Goal: Find specific page/section: Find specific page/section

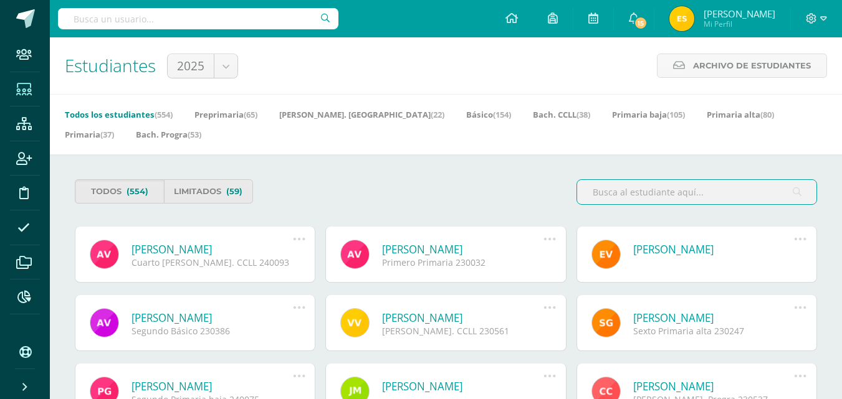
click at [224, 13] on input "text" at bounding box center [198, 18] width 280 height 21
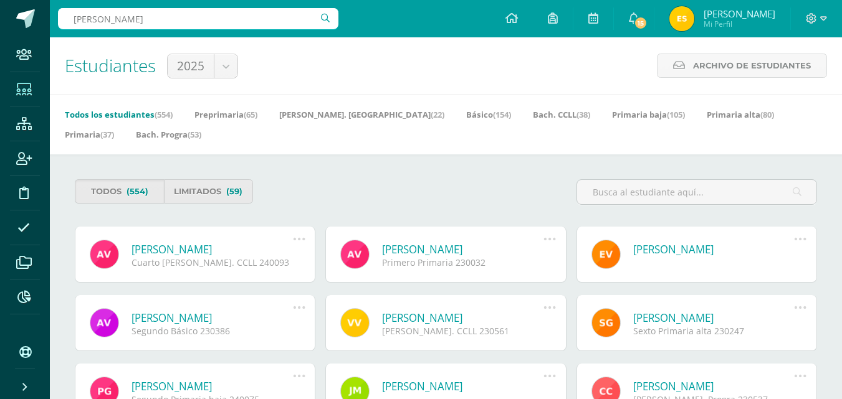
click at [201, 18] on input "steward garcia" at bounding box center [198, 18] width 280 height 21
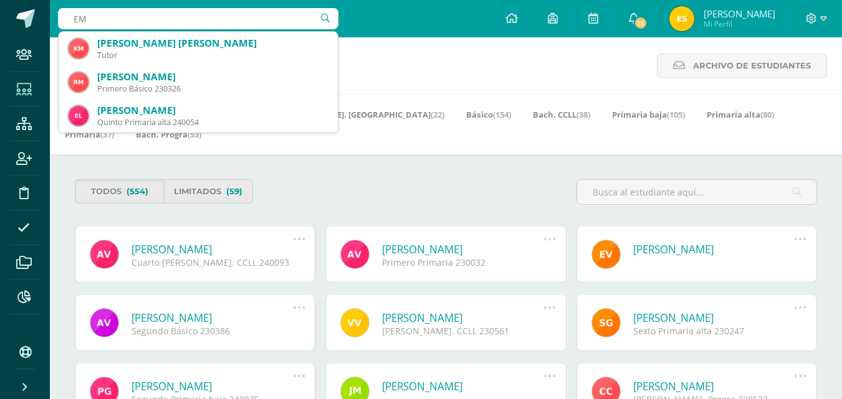
type input "E"
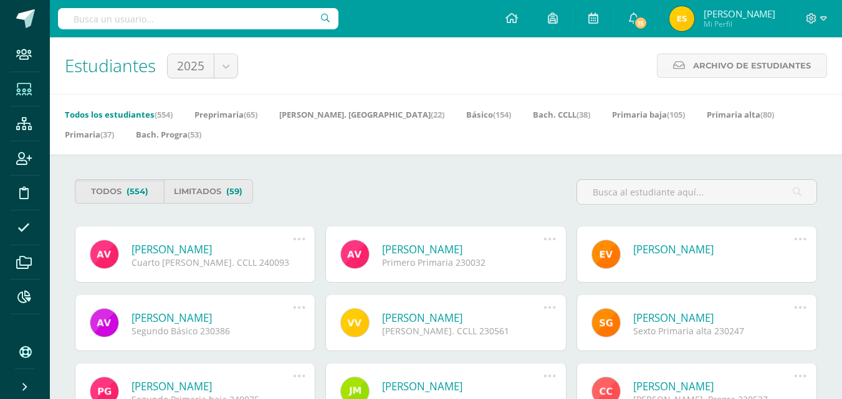
click at [439, 75] on div "Estudiantes 2025 2025 Archivo de Estudiantes Archivo de Estudiantes Acá podrás …" at bounding box center [446, 65] width 792 height 57
click at [196, 18] on input "text" at bounding box center [198, 18] width 280 height 21
click at [205, 20] on input "andres marroquin" at bounding box center [198, 18] width 280 height 21
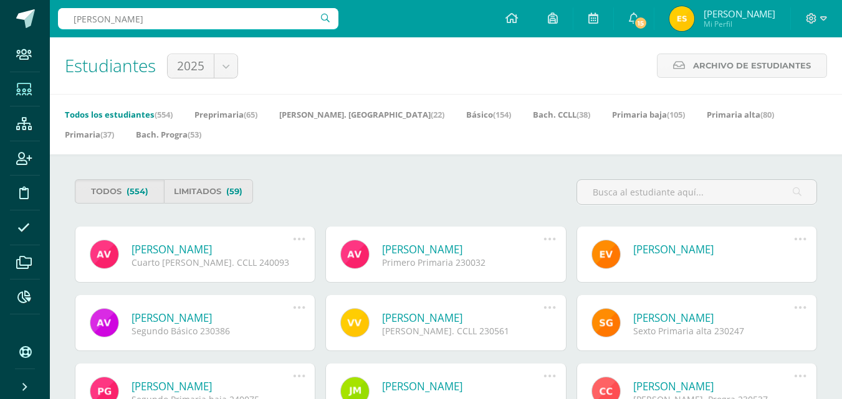
click at [205, 20] on input "andres marroquin" at bounding box center [198, 18] width 280 height 21
click at [182, 16] on input "andrea oliva" at bounding box center [198, 18] width 280 height 21
type input "yancy giron"
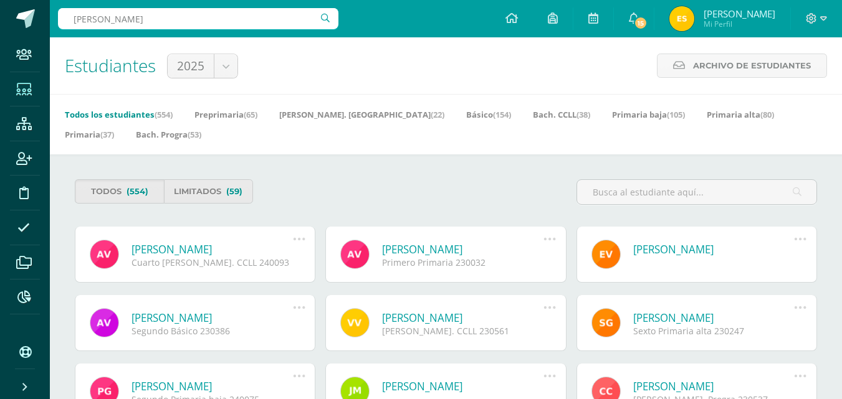
click at [172, 16] on input "yancy giron" at bounding box center [198, 18] width 280 height 21
type input "steward"
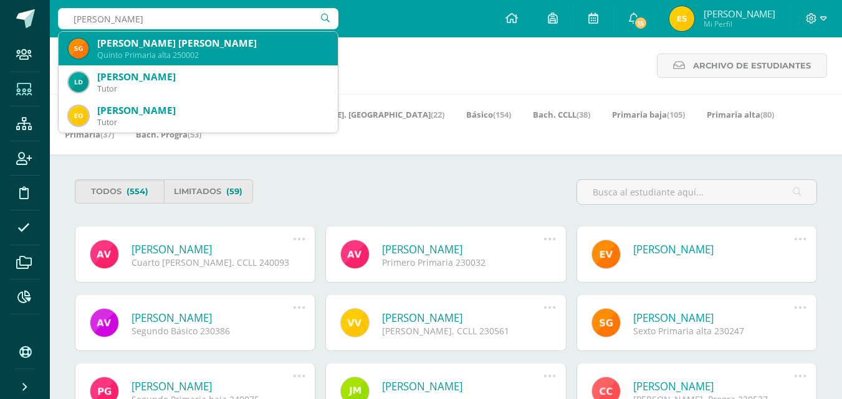
click at [189, 58] on div "Quinto Primaria alta 250002" at bounding box center [212, 55] width 231 height 11
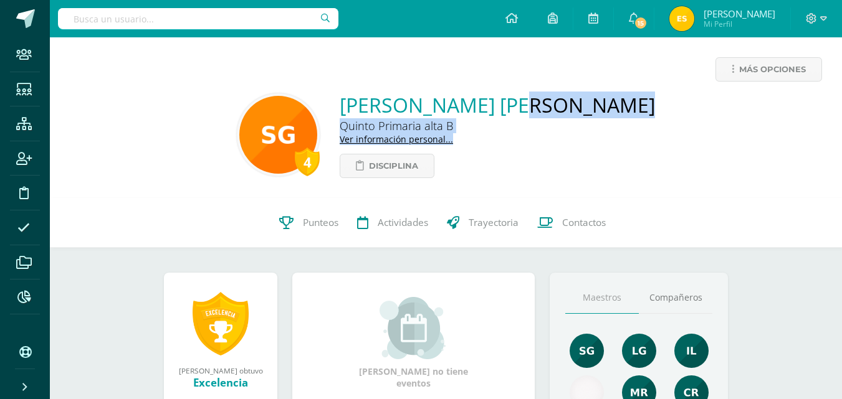
drag, startPoint x: 340, startPoint y: 102, endPoint x: 656, endPoint y: 97, distance: 315.3
click at [656, 97] on div "4 Stewarts Eduardo García Morales Quinto Primaria alta B Ver información person…" at bounding box center [446, 135] width 772 height 87
copy div "Stewarts Eduardo García Morales Quinto Primaria alta B Ver información personal…"
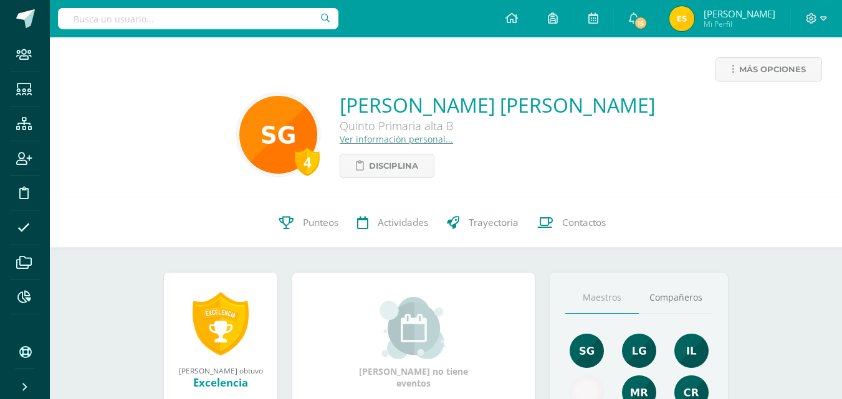
click at [170, 24] on input "text" at bounding box center [198, 18] width 280 height 21
type input "eimy"
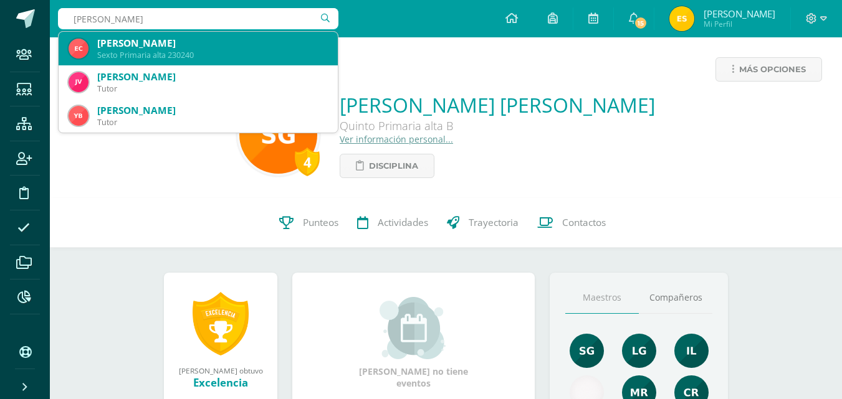
click at [182, 48] on div "Eimy Nicolle Castillo Rodríguez" at bounding box center [212, 43] width 231 height 13
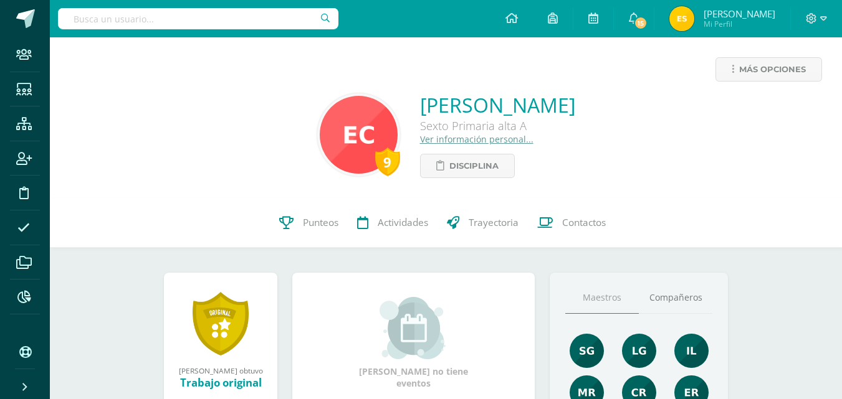
drag, startPoint x: 345, startPoint y: 95, endPoint x: 636, endPoint y: 105, distance: 291.2
click at [636, 105] on div "9 Eimy Nicolle Castillo Rodríguez Sexto Primaria alta A Ver información persona…" at bounding box center [446, 135] width 772 height 87
copy link "Eimy Nicolle Castillo Rodríguez"
click at [196, 22] on input "text" at bounding box center [198, 18] width 280 height 21
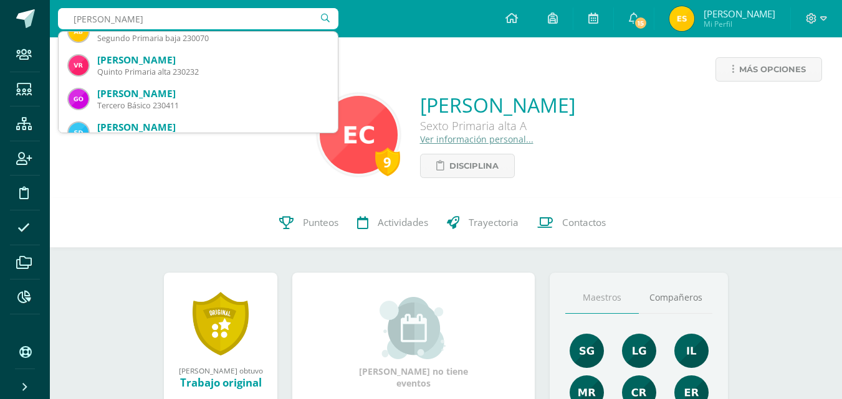
scroll to position [434, 0]
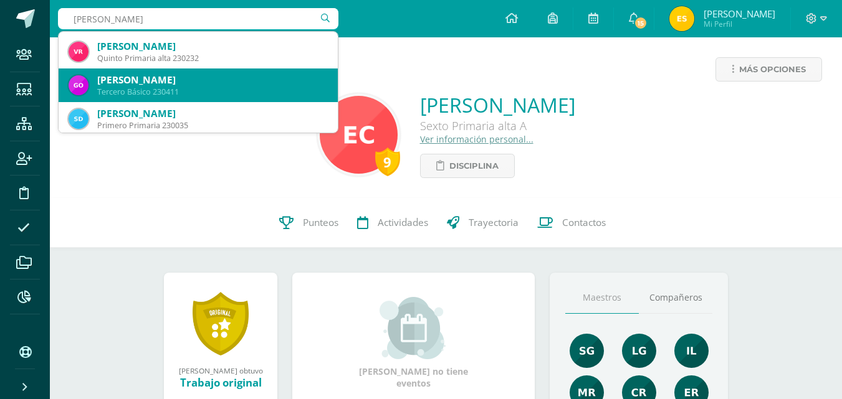
type input "valentina guadalupe"
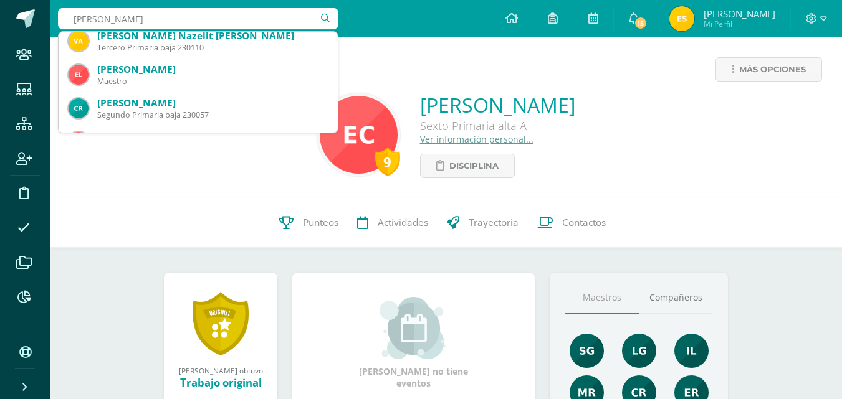
scroll to position [0, 0]
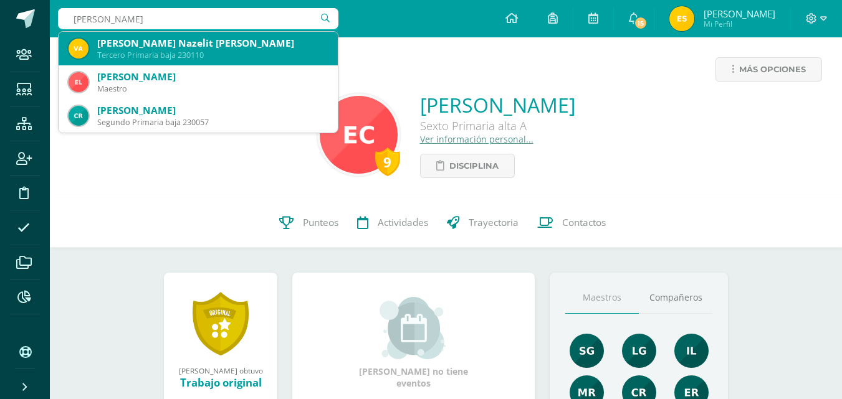
click at [243, 54] on div "Tercero Primaria baja 230110" at bounding box center [212, 55] width 231 height 11
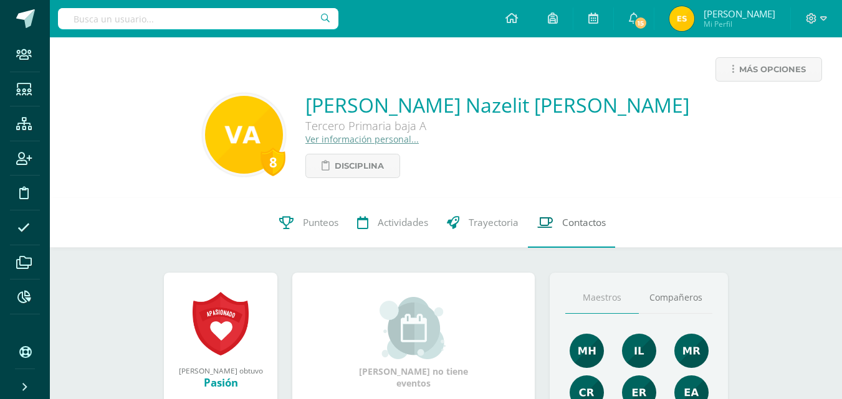
click at [574, 227] on span "Contactos" at bounding box center [584, 222] width 44 height 13
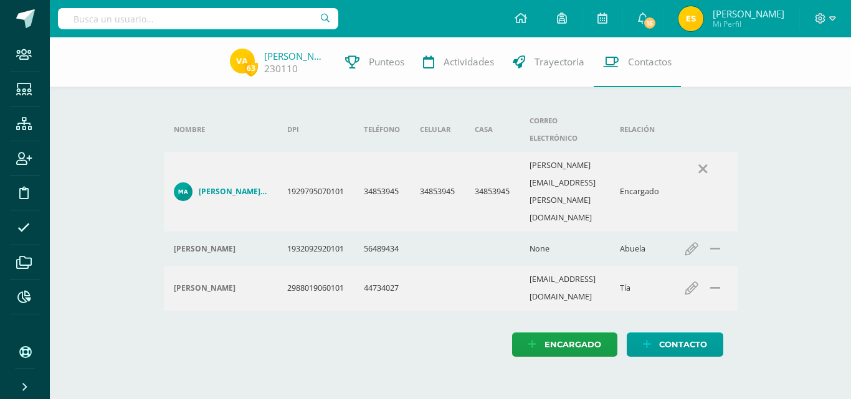
click at [221, 25] on input "text" at bounding box center [198, 18] width 280 height 21
type input "[PERSON_NAME]"
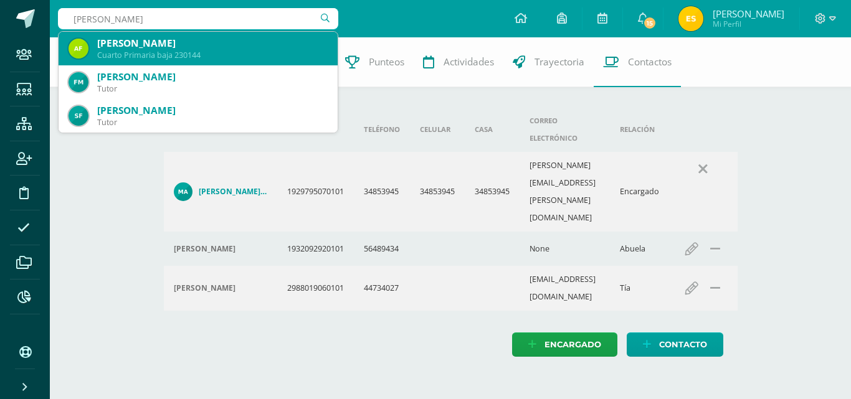
click at [227, 56] on div "Cuarto Primaria baja 230144" at bounding box center [212, 55] width 231 height 11
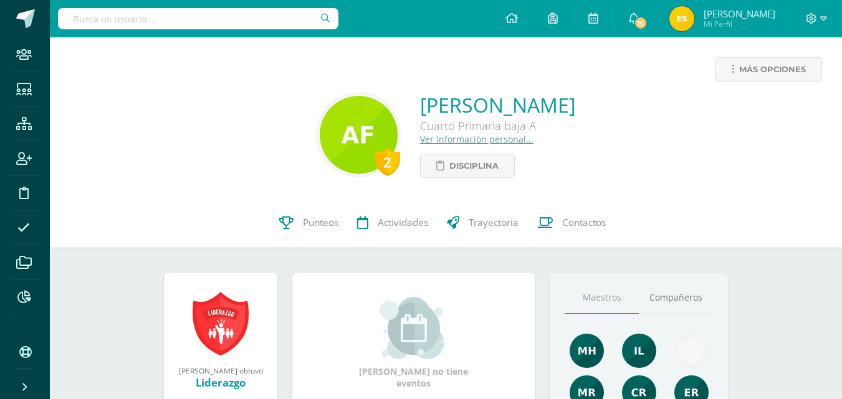
click at [187, 11] on input "text" at bounding box center [198, 18] width 280 height 21
type input "valentina arias"
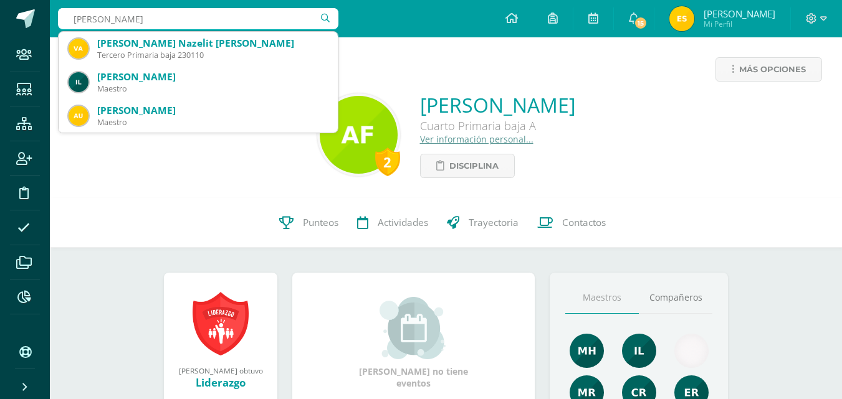
click at [174, 14] on input "valentina arias" at bounding box center [198, 18] width 280 height 21
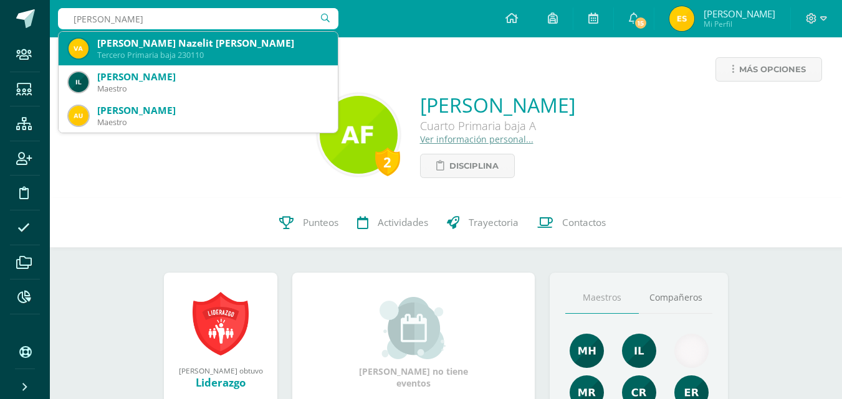
click at [263, 40] on div "[PERSON_NAME] Nazelit [PERSON_NAME]" at bounding box center [212, 43] width 231 height 13
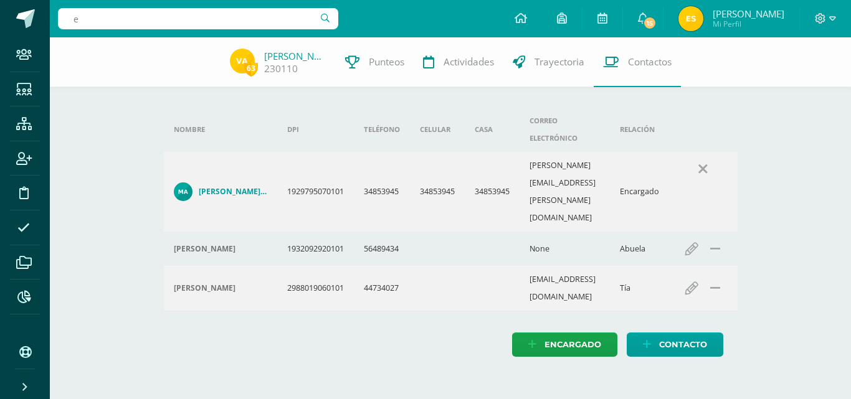
click at [214, 24] on input "e" at bounding box center [198, 18] width 280 height 21
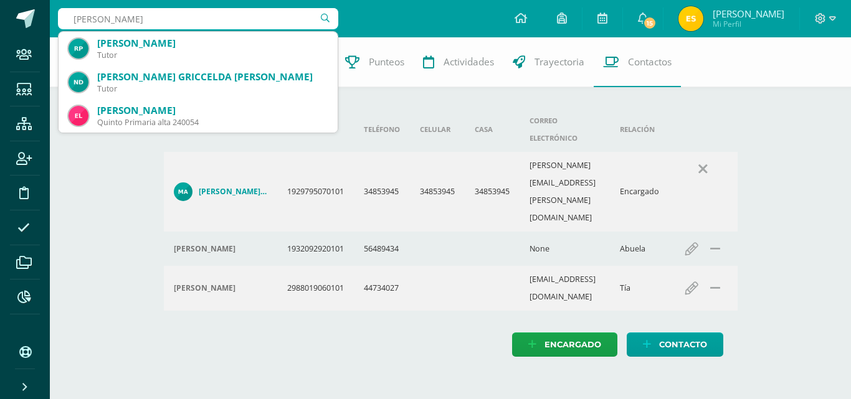
type input "emiliano leon"
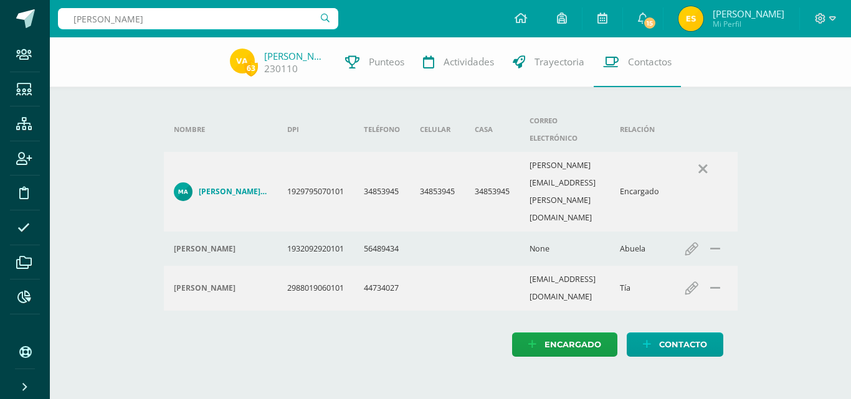
click at [221, 19] on input "emiliano leon" at bounding box center [198, 18] width 280 height 21
click at [195, 14] on input "flores rueda" at bounding box center [198, 18] width 280 height 21
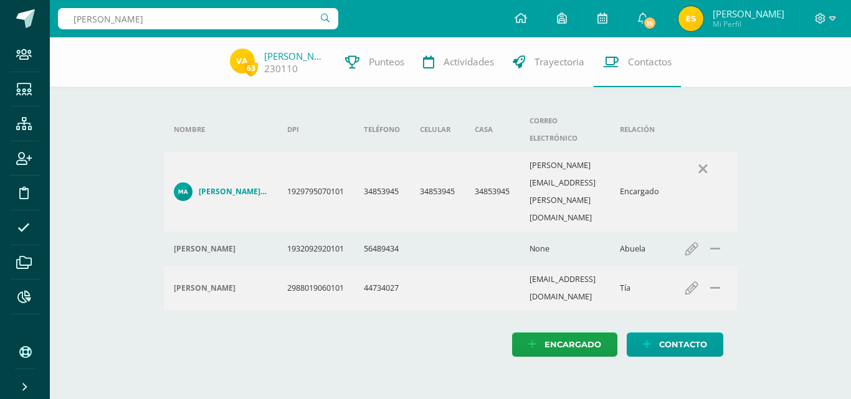
click at [195, 14] on input "flores rueda" at bounding box center [198, 18] width 280 height 21
type input "maria fernanda estrada"
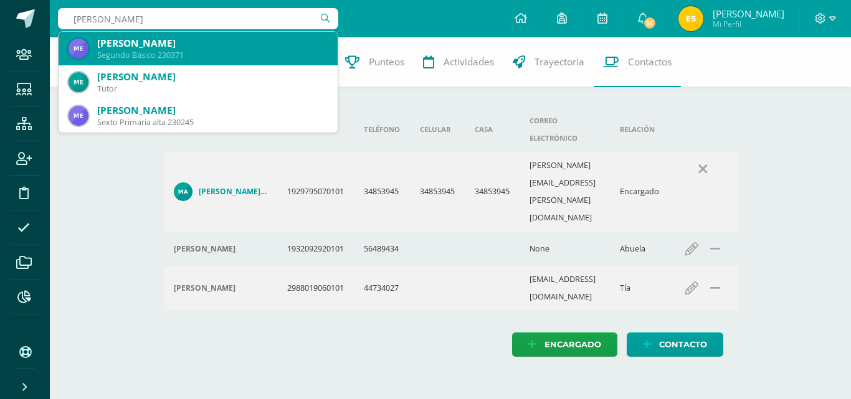
click at [208, 39] on div "María Fernanda Estrada Palencia" at bounding box center [212, 43] width 231 height 13
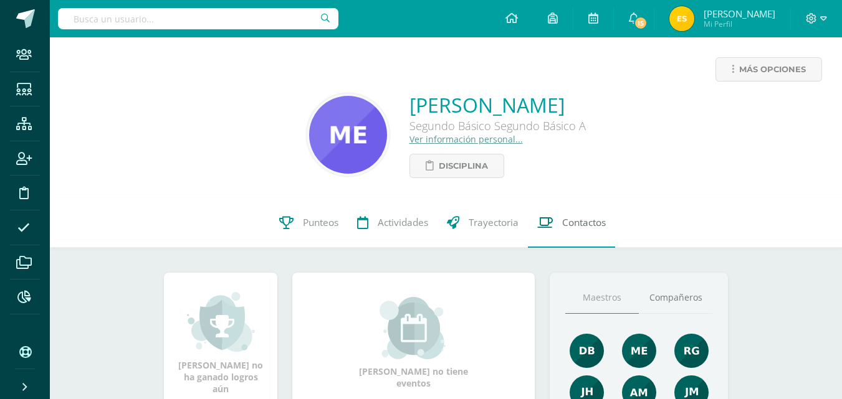
click at [571, 212] on link "Contactos" at bounding box center [571, 223] width 87 height 50
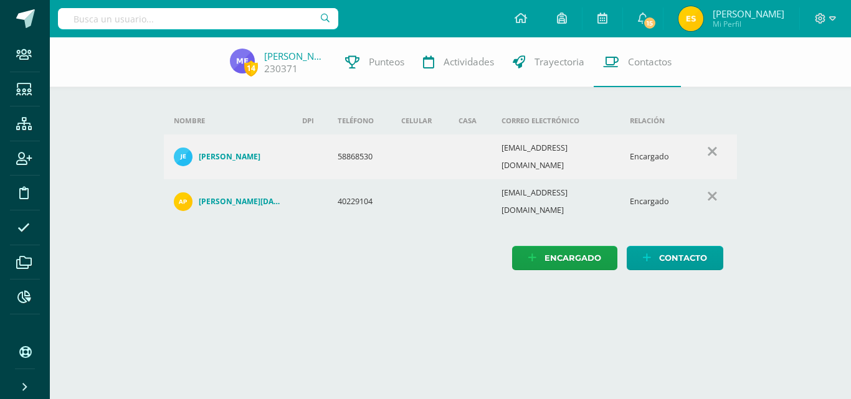
click at [100, 28] on input "text" at bounding box center [198, 18] width 280 height 21
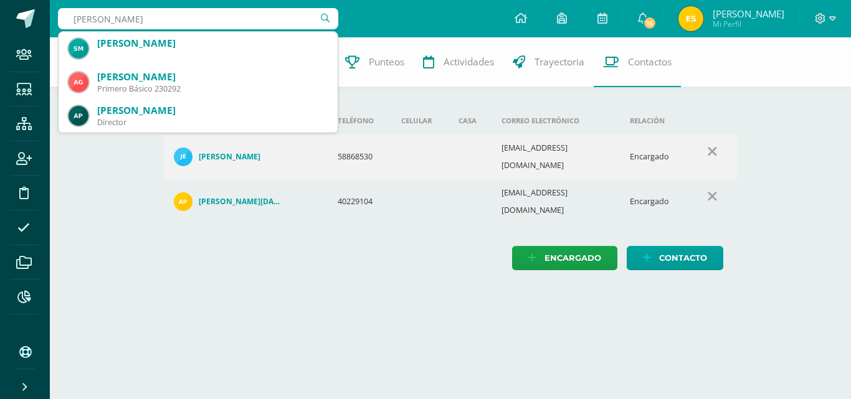
type input "[PERSON_NAME]"
